Goal: Check status: Check status

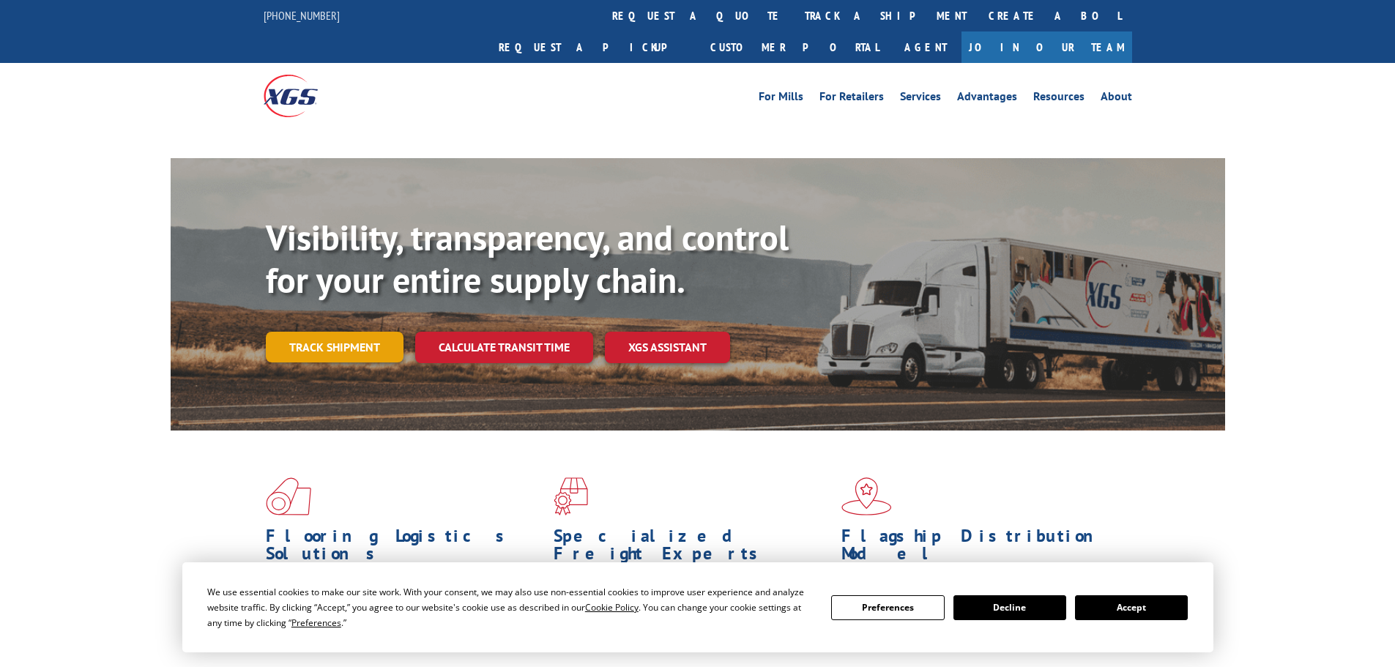
click at [316, 332] on link "Track shipment" at bounding box center [335, 347] width 138 height 31
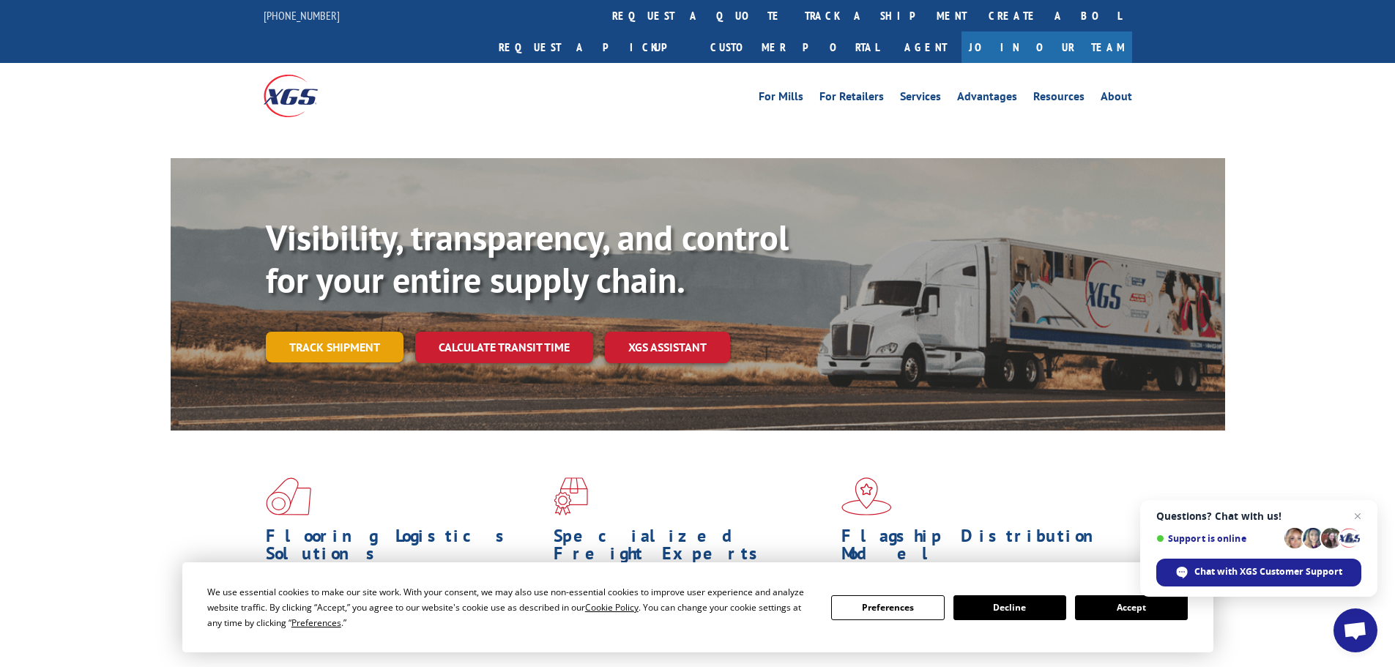
click at [362, 332] on link "Track shipment" at bounding box center [335, 347] width 138 height 31
click at [1135, 610] on button "Accept" at bounding box center [1131, 607] width 113 height 25
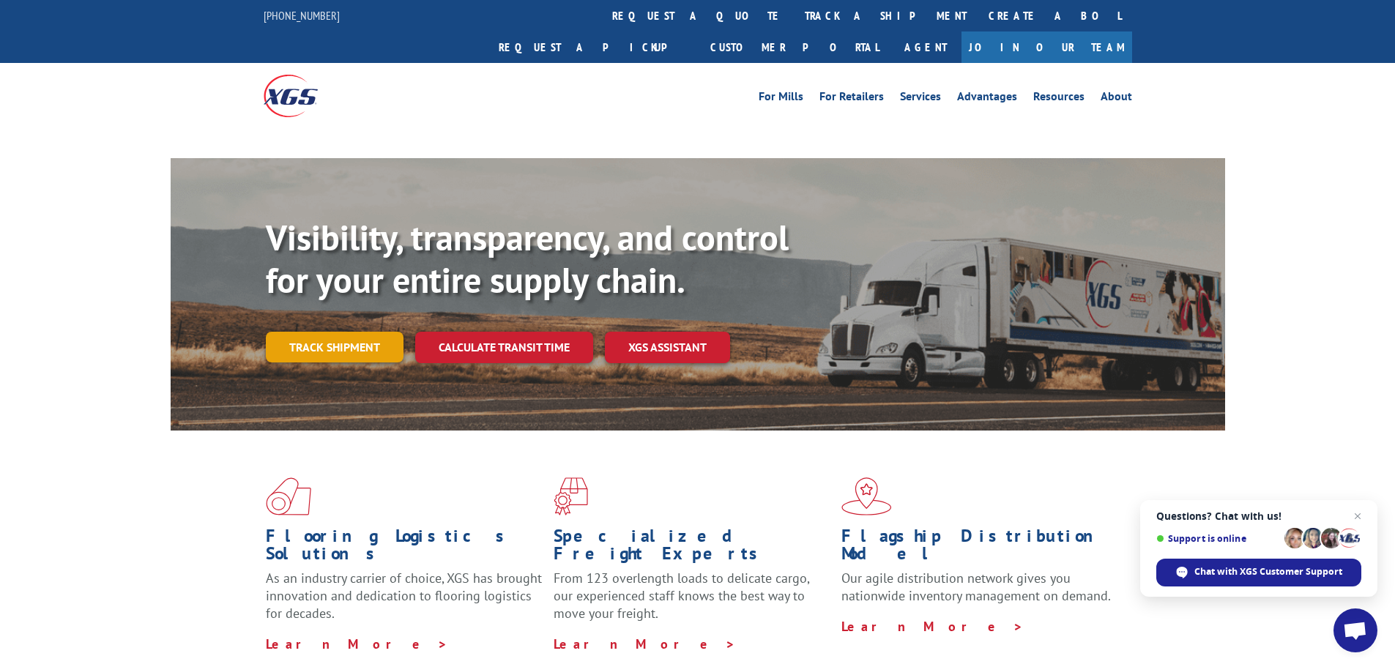
click at [340, 332] on link "Track shipment" at bounding box center [335, 347] width 138 height 31
click at [352, 332] on link "Track shipment" at bounding box center [335, 347] width 138 height 31
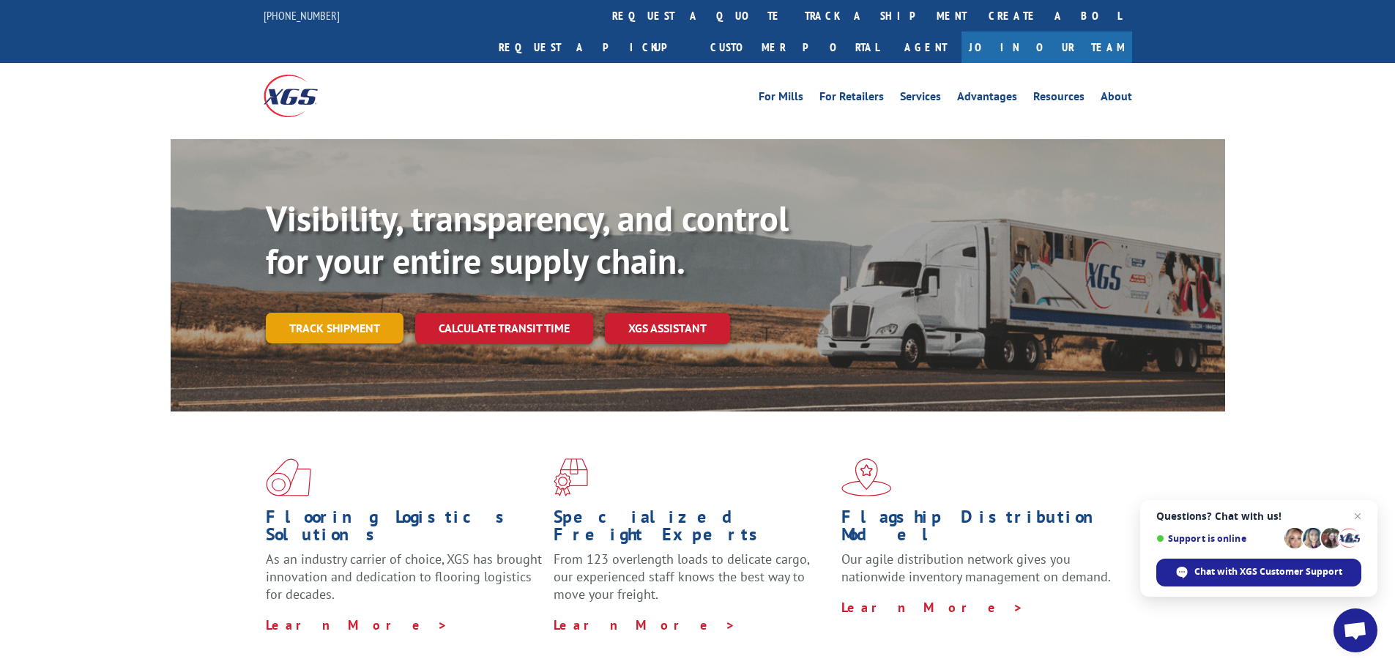
click at [363, 313] on link "Track shipment" at bounding box center [335, 328] width 138 height 31
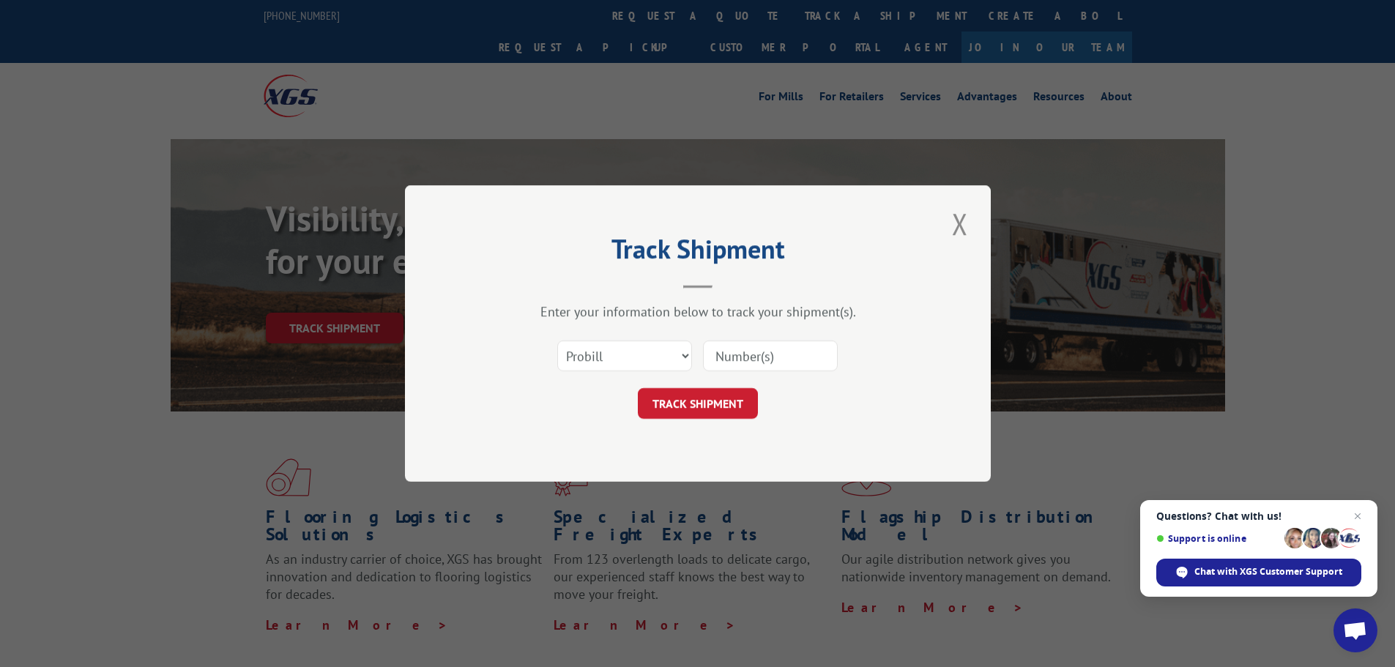
click at [752, 357] on input at bounding box center [770, 355] width 135 height 31
paste input "17152908"
type input "17152908"
click at [709, 407] on button "TRACK SHIPMENT" at bounding box center [698, 403] width 120 height 31
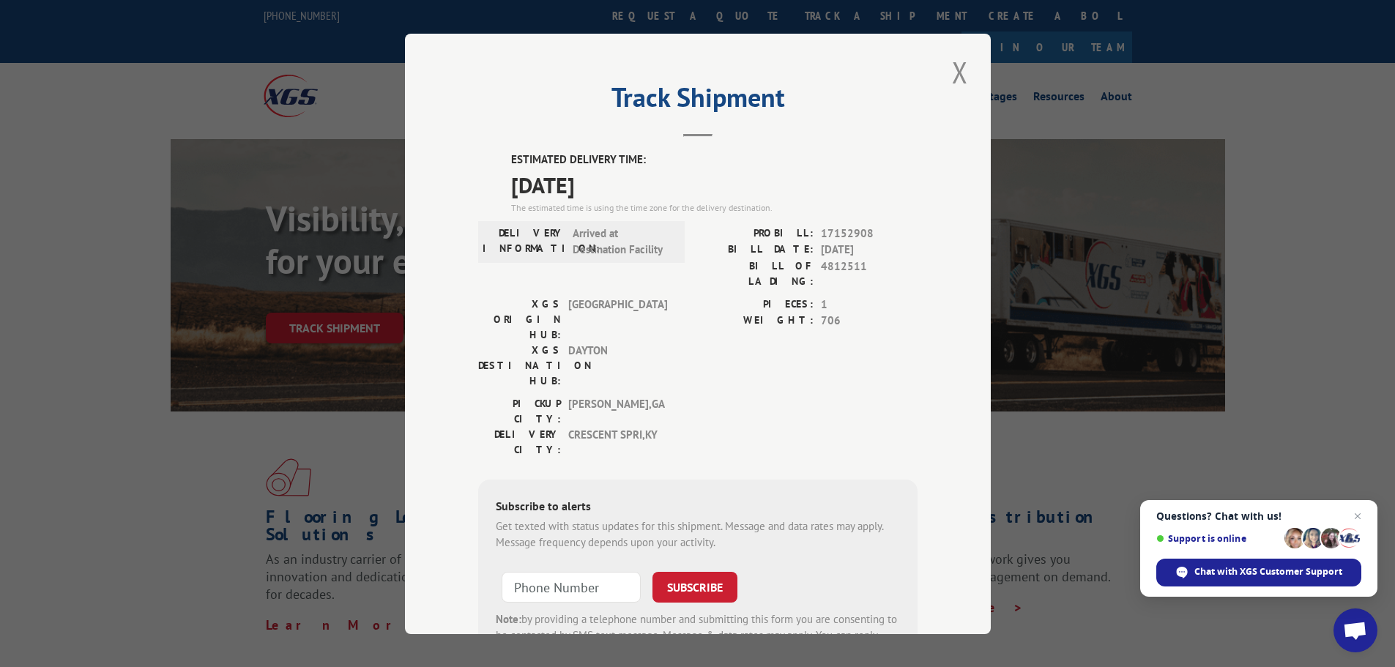
drag, startPoint x: 956, startPoint y: 67, endPoint x: 939, endPoint y: 63, distance: 18.1
click at [955, 67] on button "Close modal" at bounding box center [959, 72] width 25 height 40
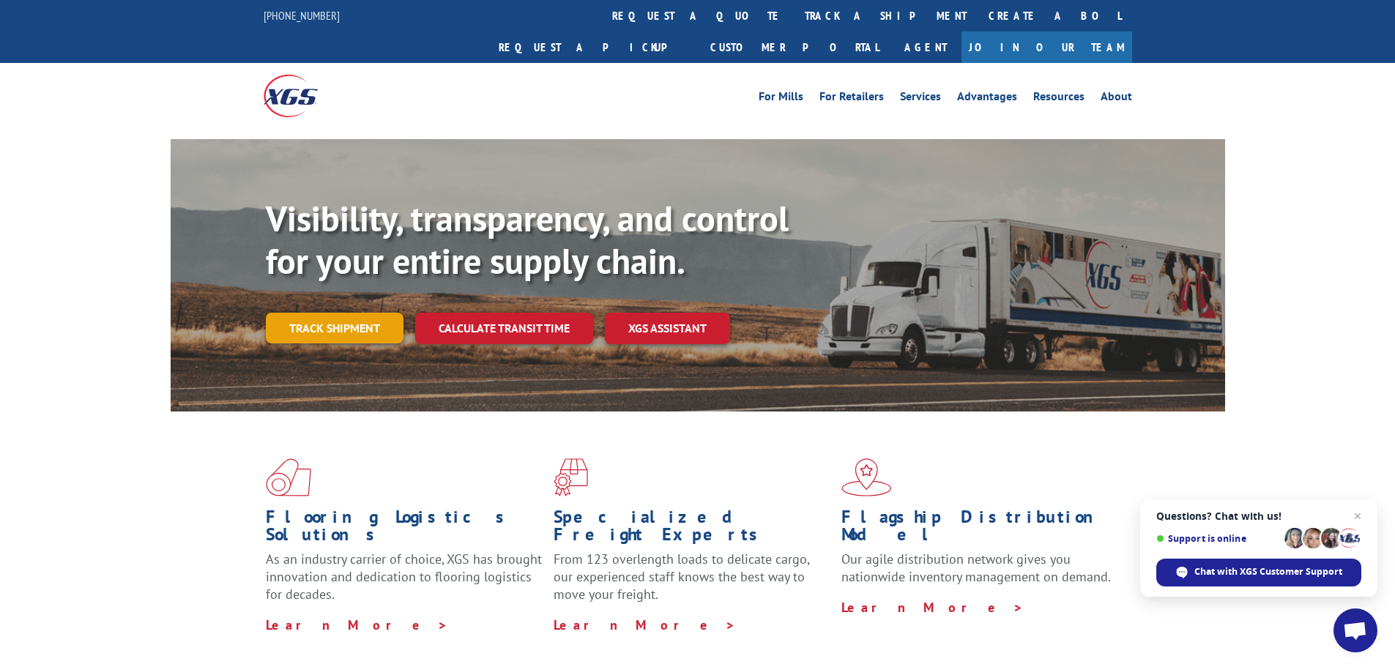
click at [332, 313] on link "Track shipment" at bounding box center [335, 328] width 138 height 31
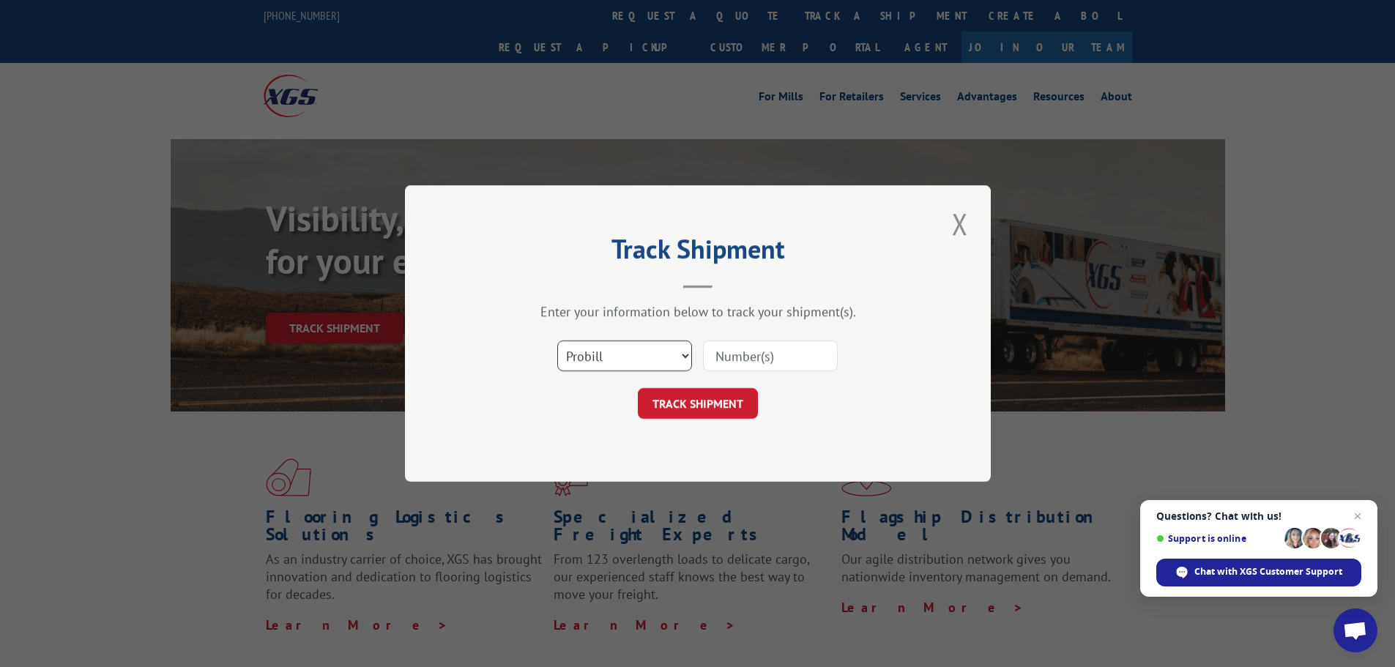
click at [628, 357] on select "Select category... Probill BOL PO" at bounding box center [624, 355] width 135 height 31
click at [557, 340] on select "Select category... Probill BOL PO" at bounding box center [624, 355] width 135 height 31
click at [629, 352] on select "Select category... Probill BOL PO" at bounding box center [624, 355] width 135 height 31
select select "po"
click at [557, 340] on select "Select category... Probill BOL PO" at bounding box center [624, 355] width 135 height 31
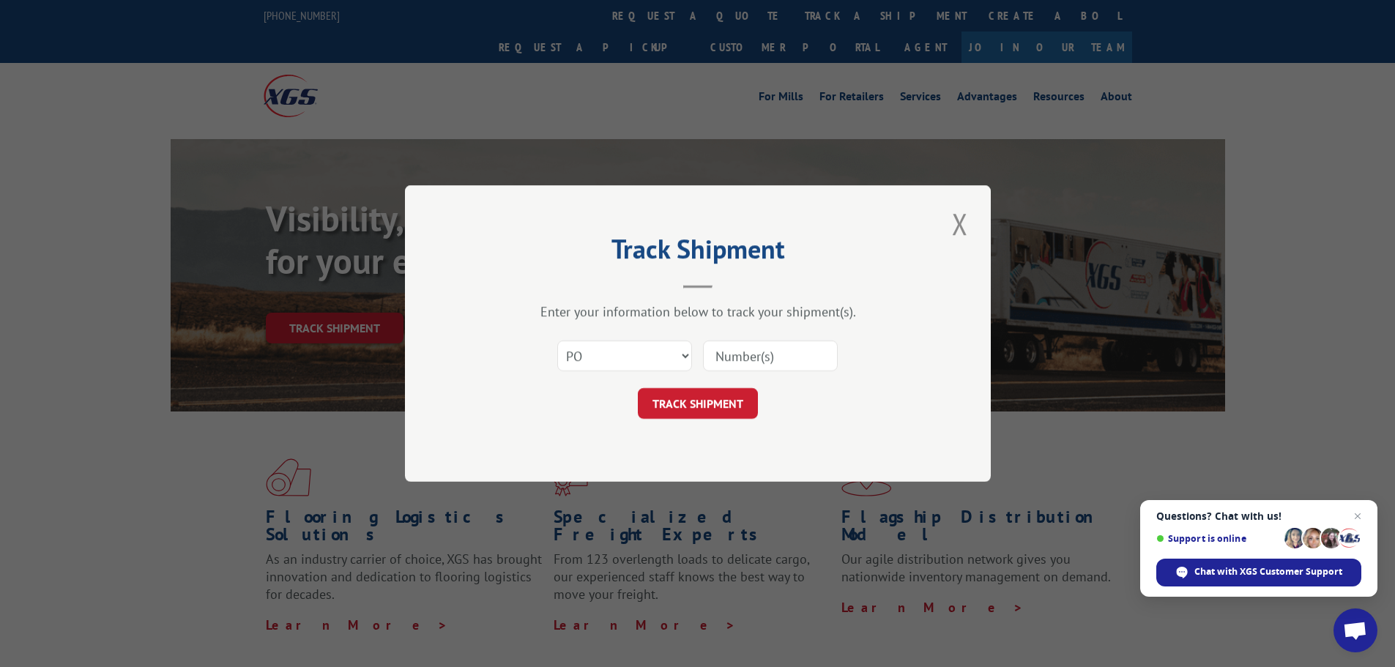
click at [791, 358] on input at bounding box center [770, 355] width 135 height 31
paste input "24510574"
type input "24510574"
click at [698, 399] on button "TRACK SHIPMENT" at bounding box center [698, 403] width 120 height 31
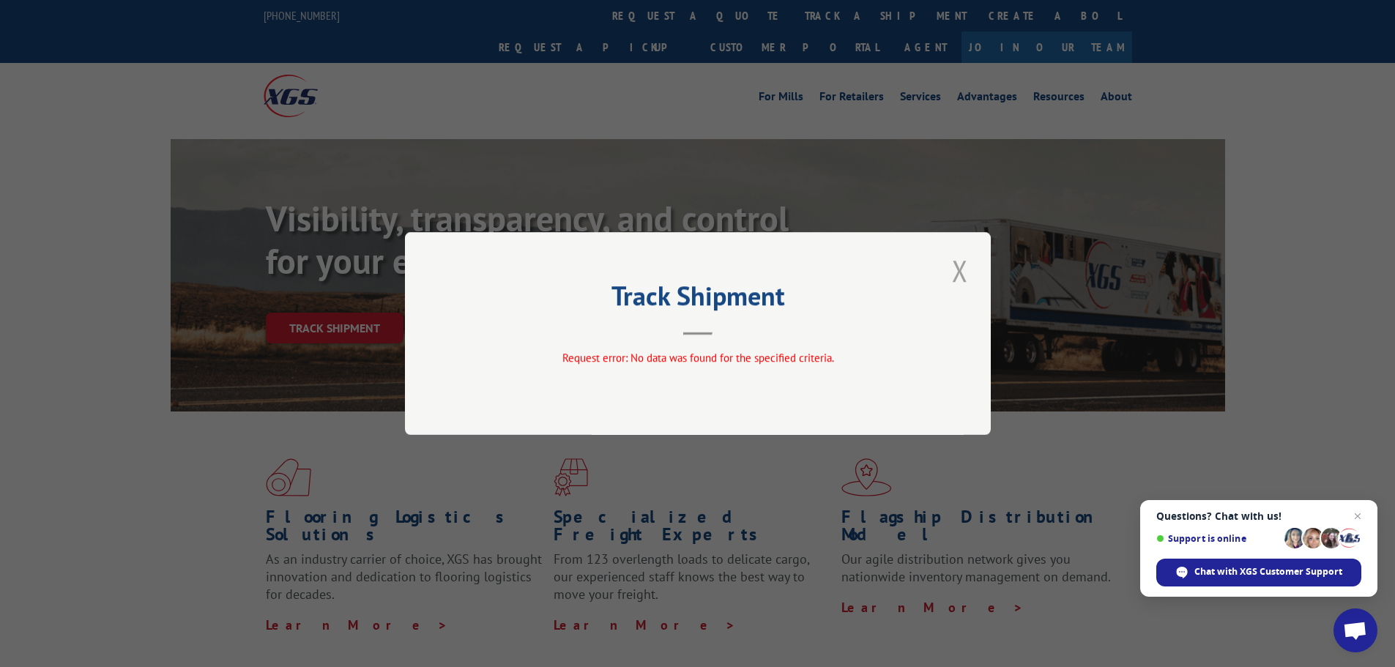
click at [966, 272] on button "Close modal" at bounding box center [959, 270] width 25 height 40
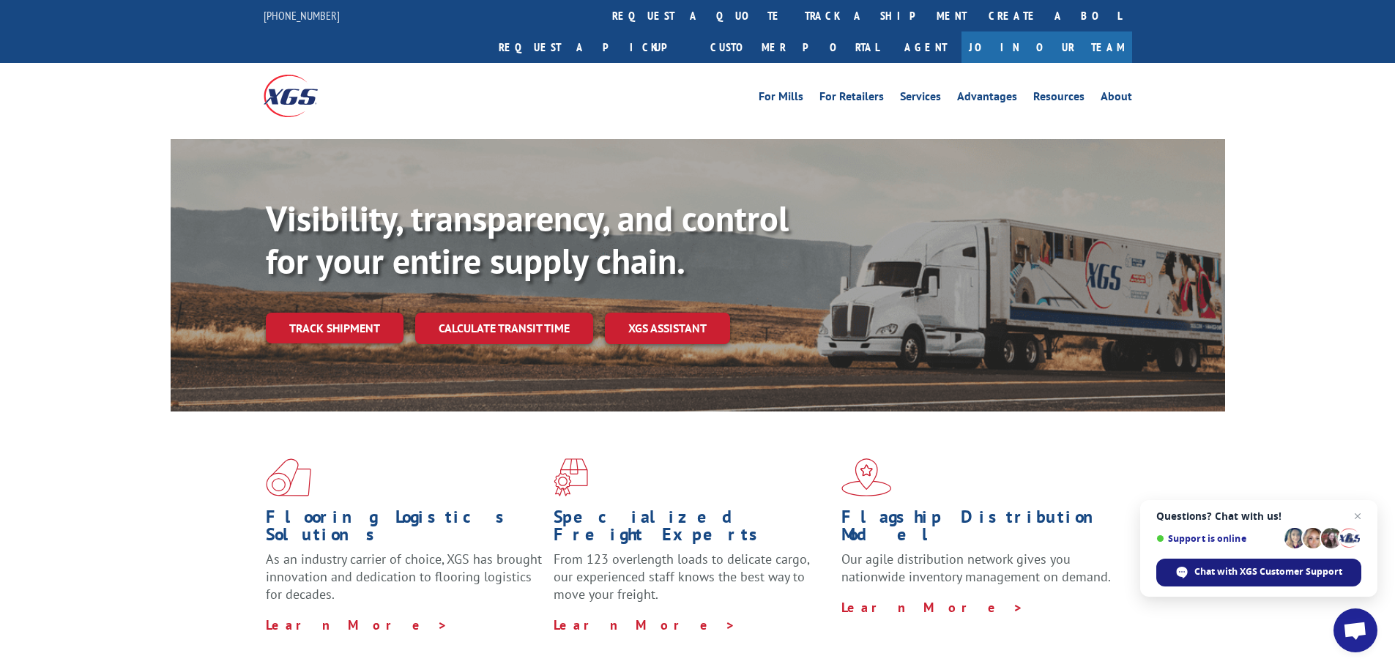
click at [1268, 567] on span "Chat with XGS Customer Support" at bounding box center [1268, 571] width 148 height 13
